Goal: Task Accomplishment & Management: Manage account settings

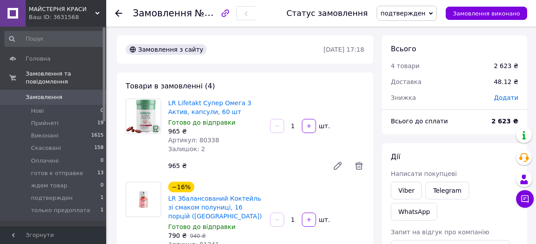
scroll to position [619, 0]
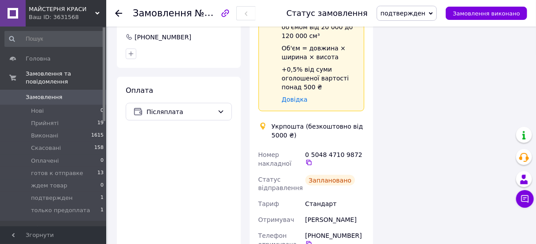
click at [119, 13] on use at bounding box center [118, 13] width 7 height 7
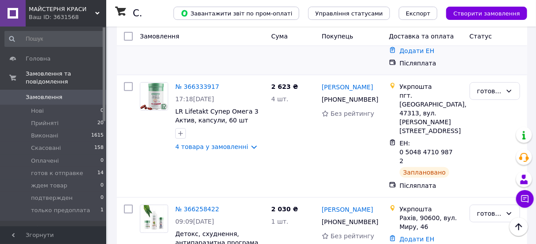
scroll to position [177, 0]
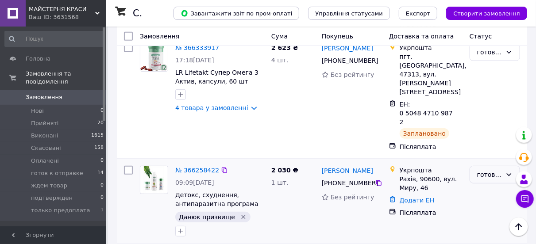
click at [508, 171] on icon at bounding box center [508, 174] width 7 height 7
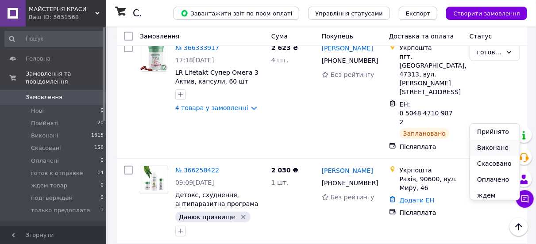
click at [486, 147] on li "Виконано" at bounding box center [495, 148] width 50 height 16
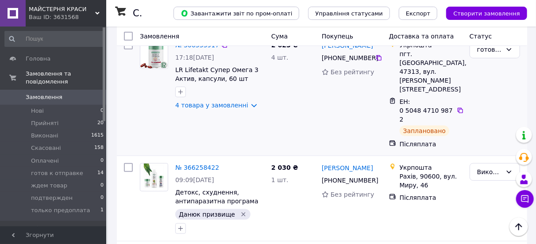
scroll to position [221, 0]
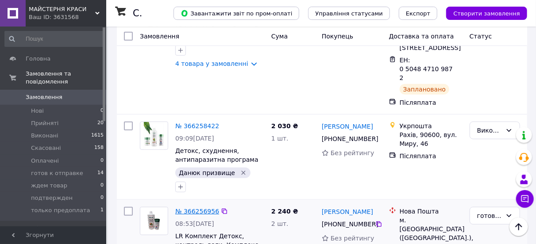
click at [202, 208] on link "№ 366256956" at bounding box center [197, 211] width 44 height 7
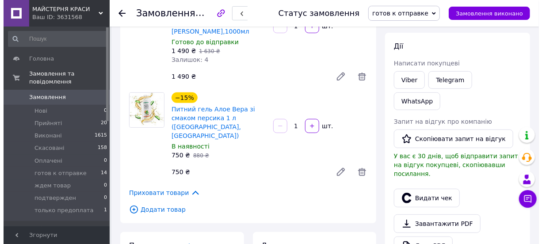
scroll to position [133, 0]
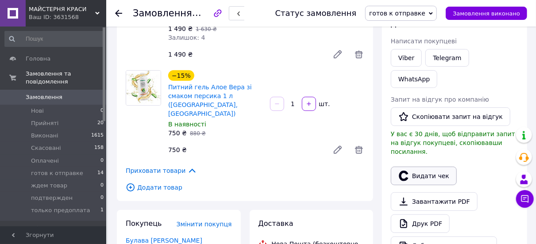
click at [429, 167] on button "Видати чек" at bounding box center [424, 176] width 66 height 19
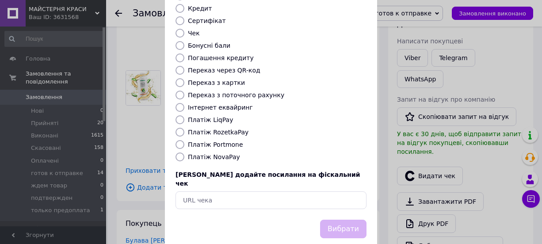
click at [177, 153] on input "Платіж NovaPay" at bounding box center [180, 157] width 9 height 9
radio input "true"
click at [343, 220] on button "Вибрати" at bounding box center [343, 229] width 46 height 19
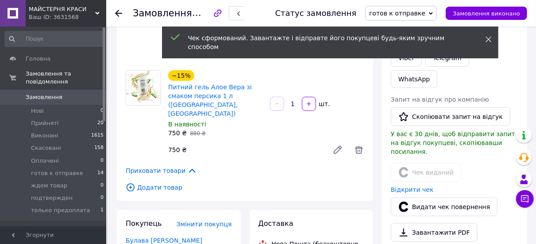
click at [489, 38] on icon at bounding box center [488, 39] width 6 height 6
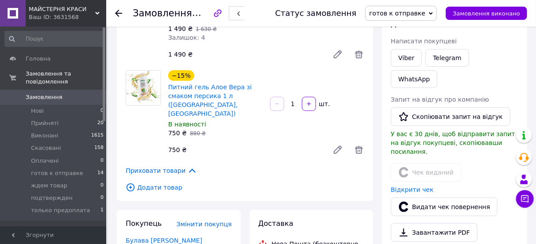
click at [433, 13] on icon at bounding box center [431, 13] width 4 height 3
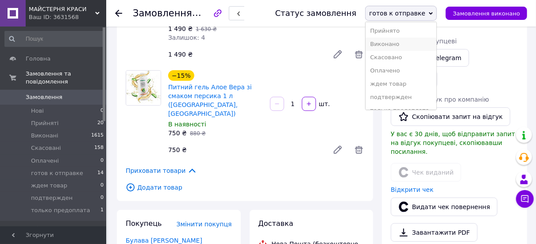
click at [395, 44] on li "Виконано" at bounding box center [400, 44] width 71 height 13
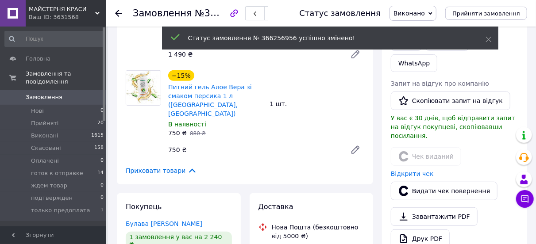
click at [117, 12] on use at bounding box center [118, 13] width 7 height 7
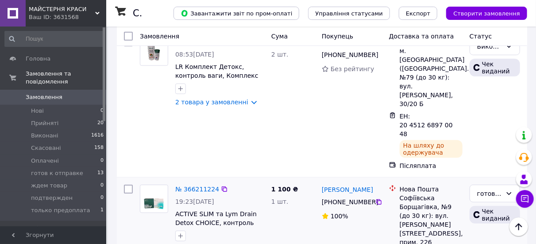
scroll to position [398, 0]
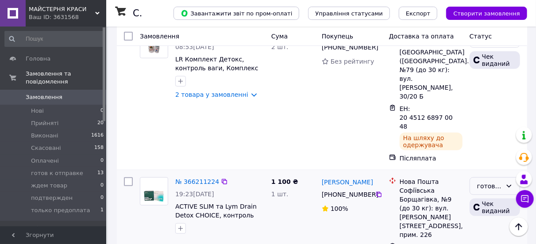
click at [509, 183] on icon at bounding box center [508, 186] width 7 height 7
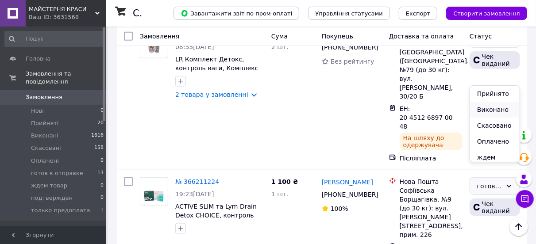
click at [480, 107] on li "Виконано" at bounding box center [495, 110] width 50 height 16
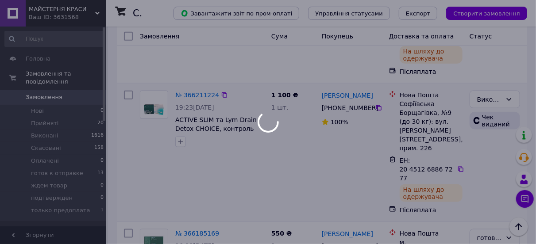
scroll to position [486, 0]
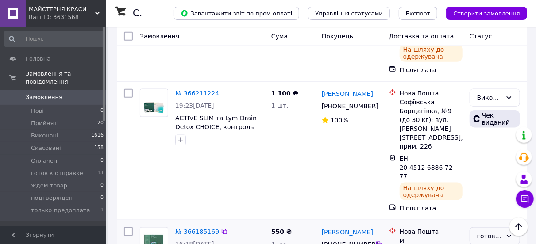
click at [510, 233] on icon at bounding box center [508, 236] width 7 height 7
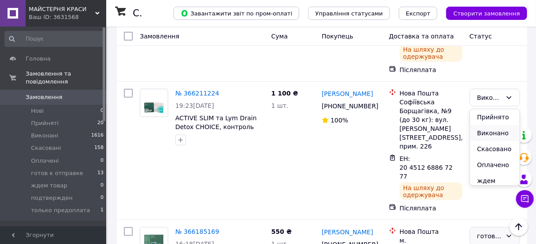
click at [484, 133] on li "Виконано" at bounding box center [495, 133] width 50 height 16
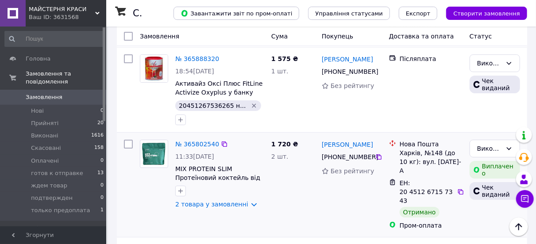
scroll to position [1415, 0]
